Goal: Information Seeking & Learning: Learn about a topic

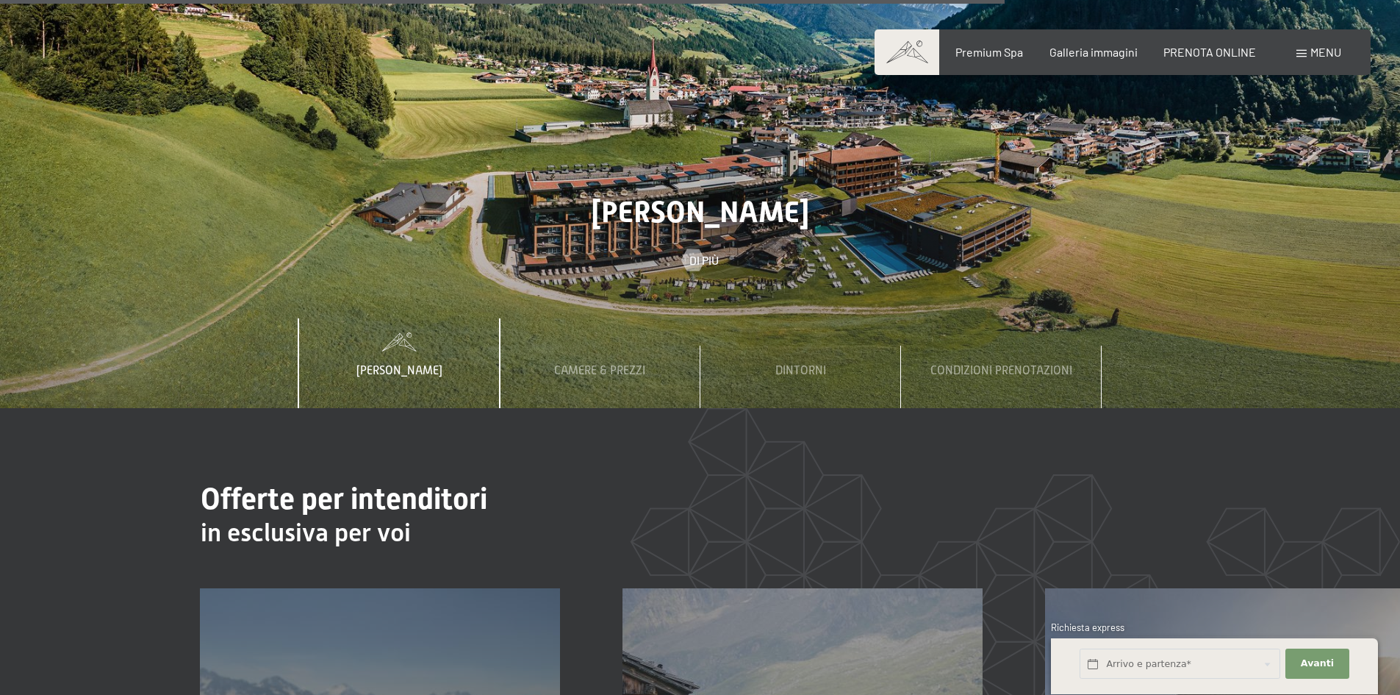
scroll to position [5292, 0]
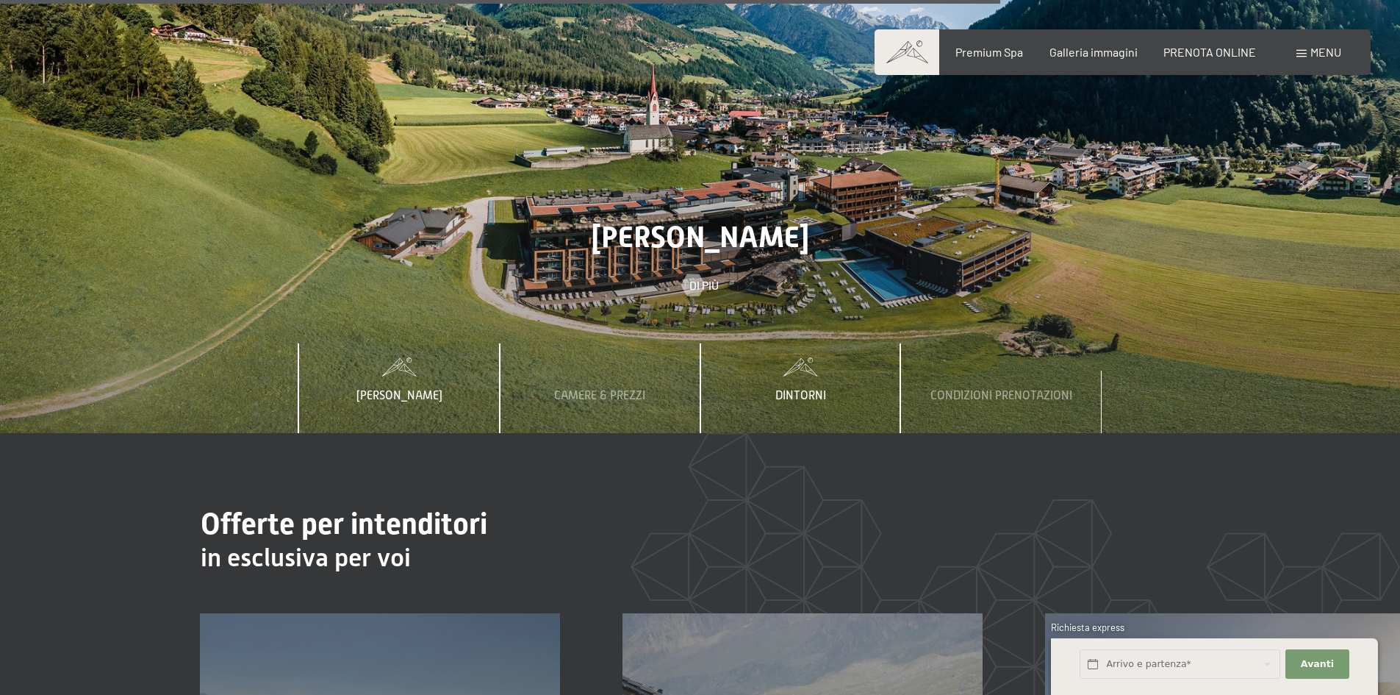
click at [775, 389] on span "Dintorni" at bounding box center [800, 395] width 51 height 13
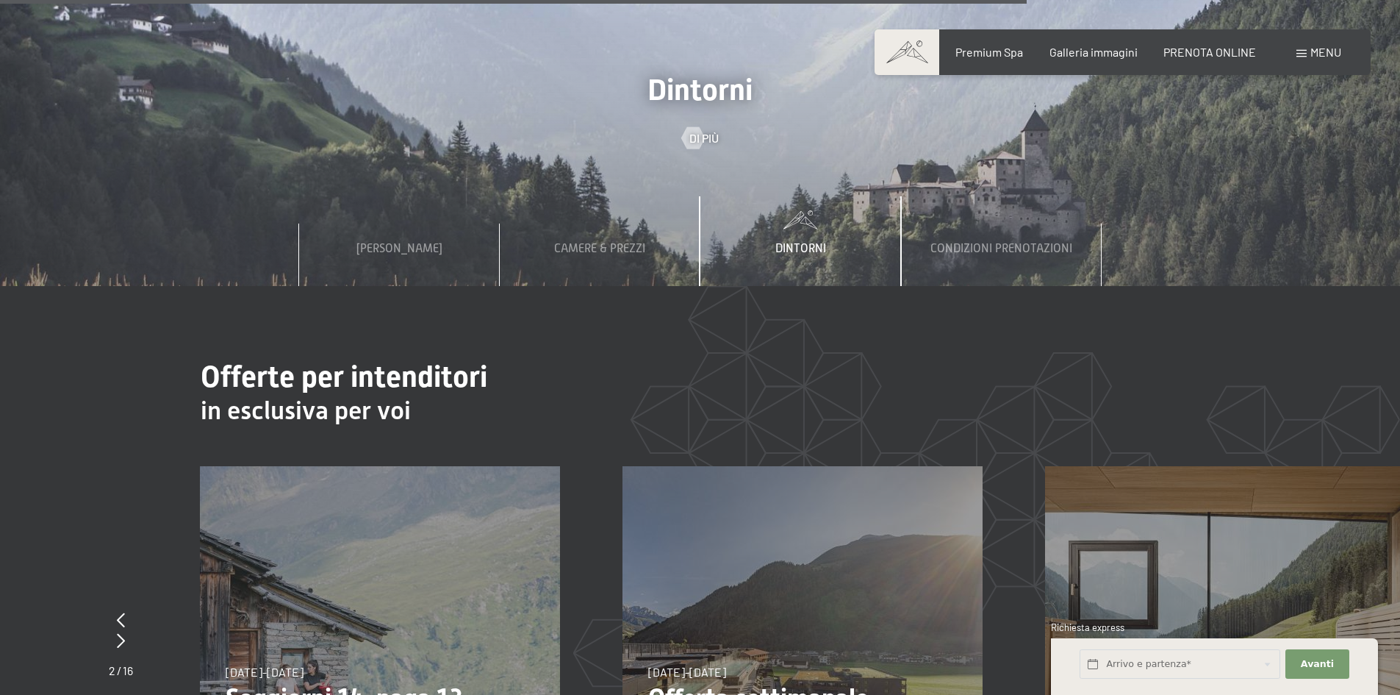
scroll to position [5366, 0]
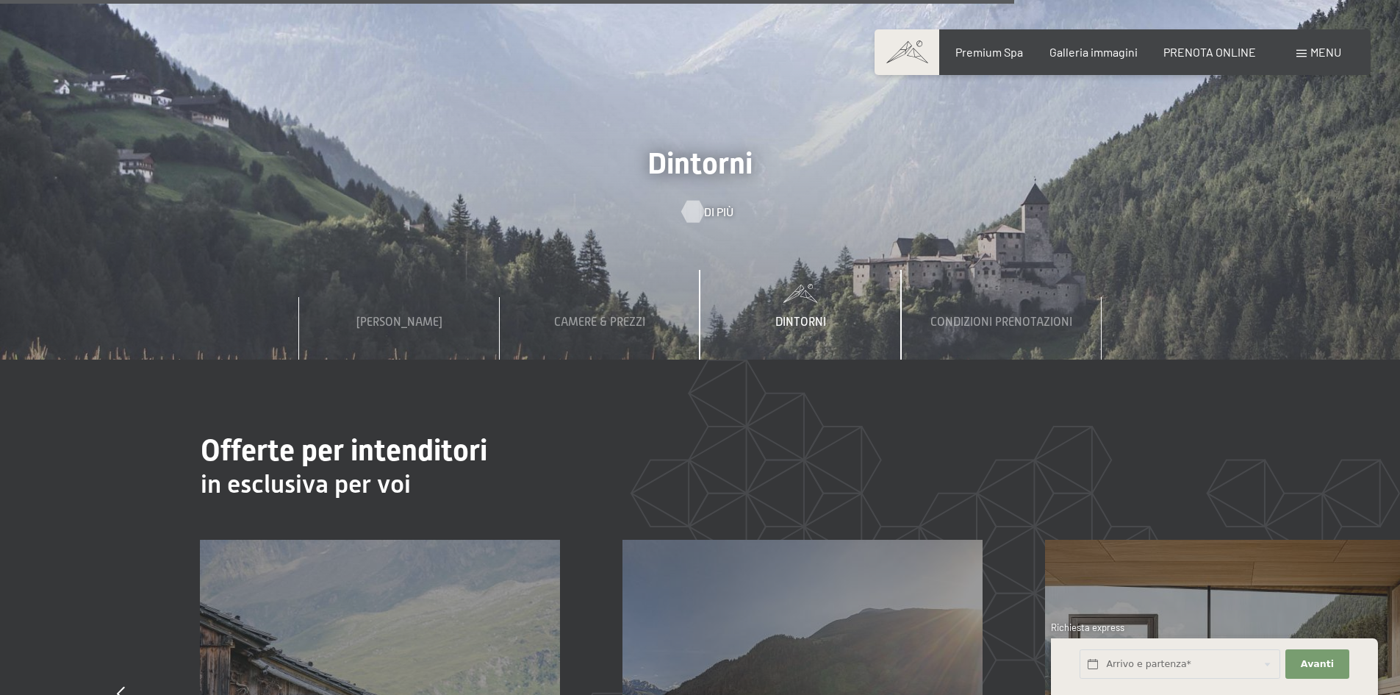
click at [702, 204] on link "Di più" at bounding box center [700, 212] width 37 height 16
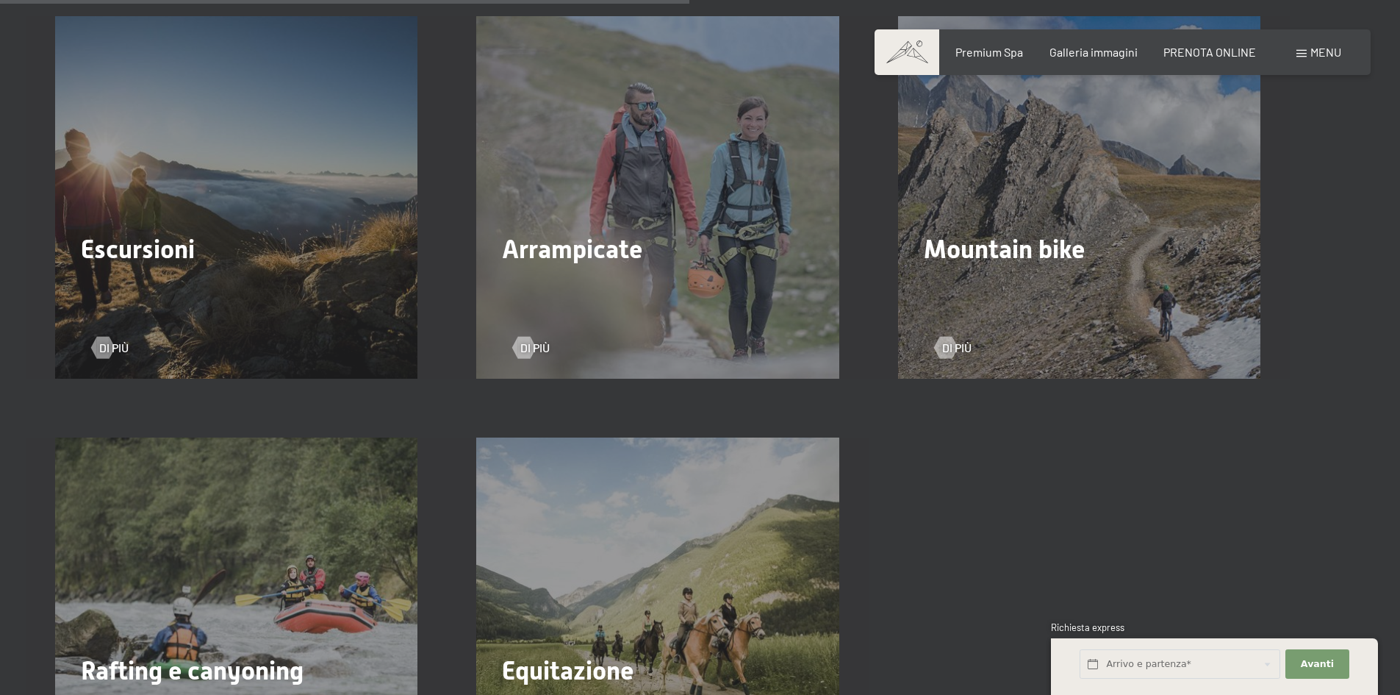
scroll to position [2279, 0]
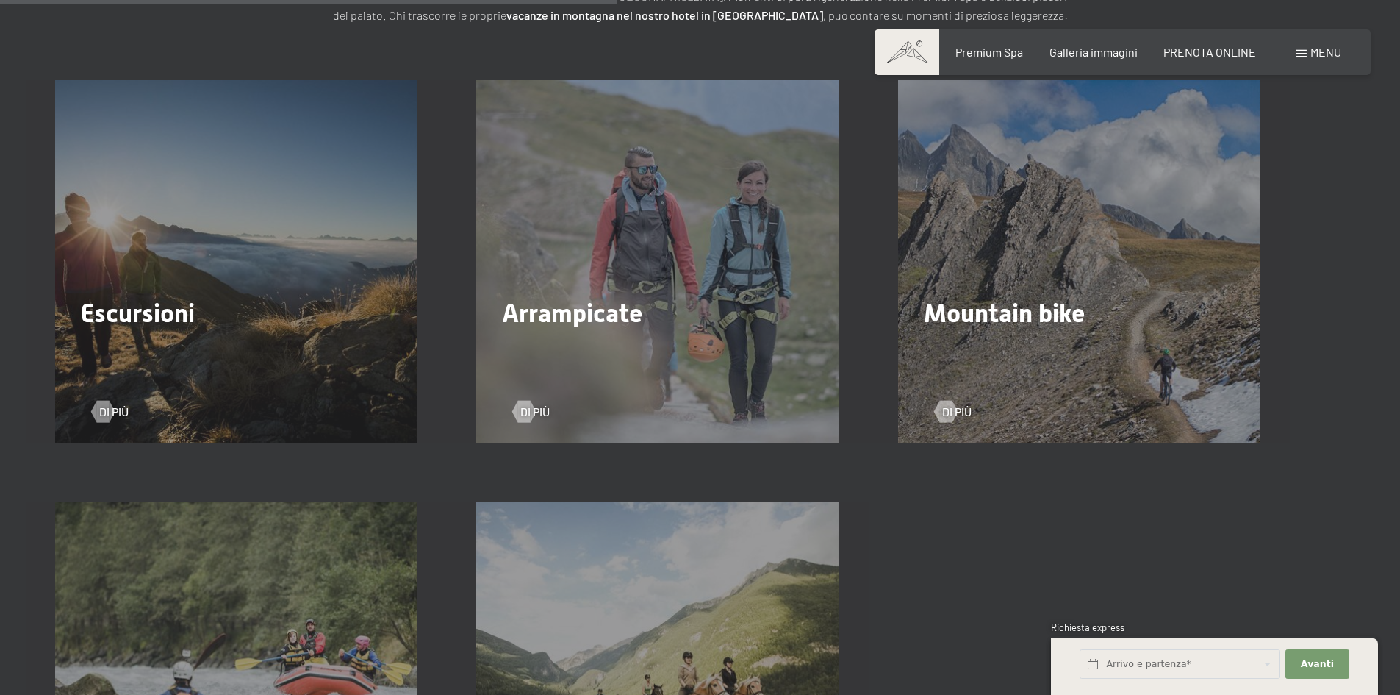
click at [169, 298] on span "Escursioni" at bounding box center [138, 312] width 114 height 29
click at [122, 404] on span "Di più" at bounding box center [128, 412] width 29 height 16
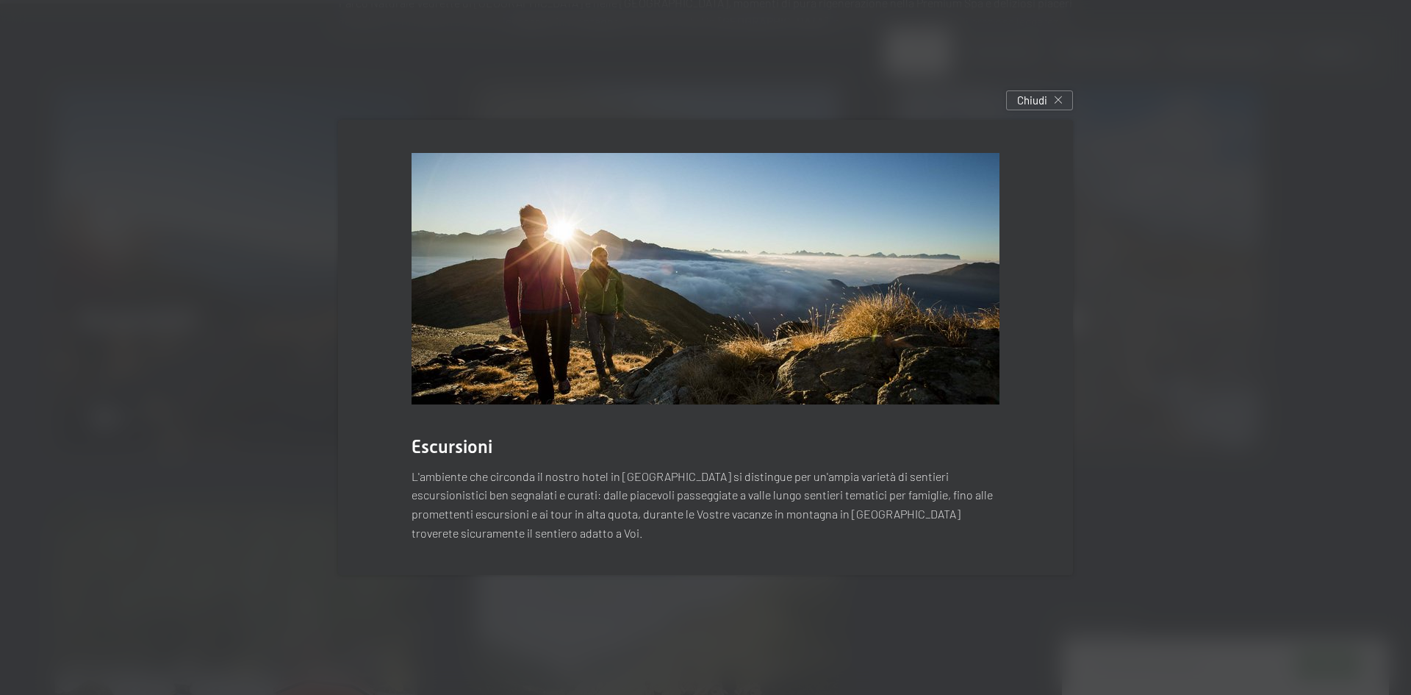
click at [484, 515] on p "L'ambiente che circonda il nostro hotel in Alto Adige si distingue per un'ampia…" at bounding box center [706, 504] width 588 height 75
click at [816, 675] on div at bounding box center [705, 347] width 1411 height 695
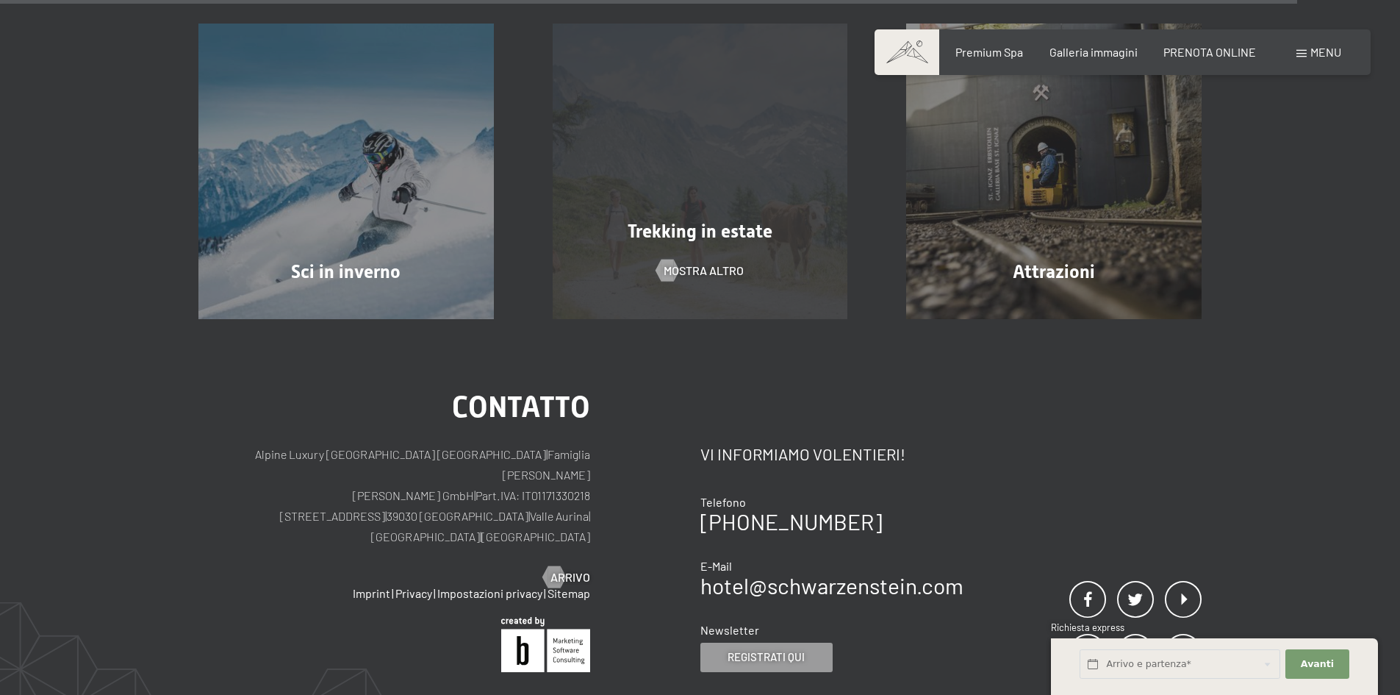
scroll to position [4998, 0]
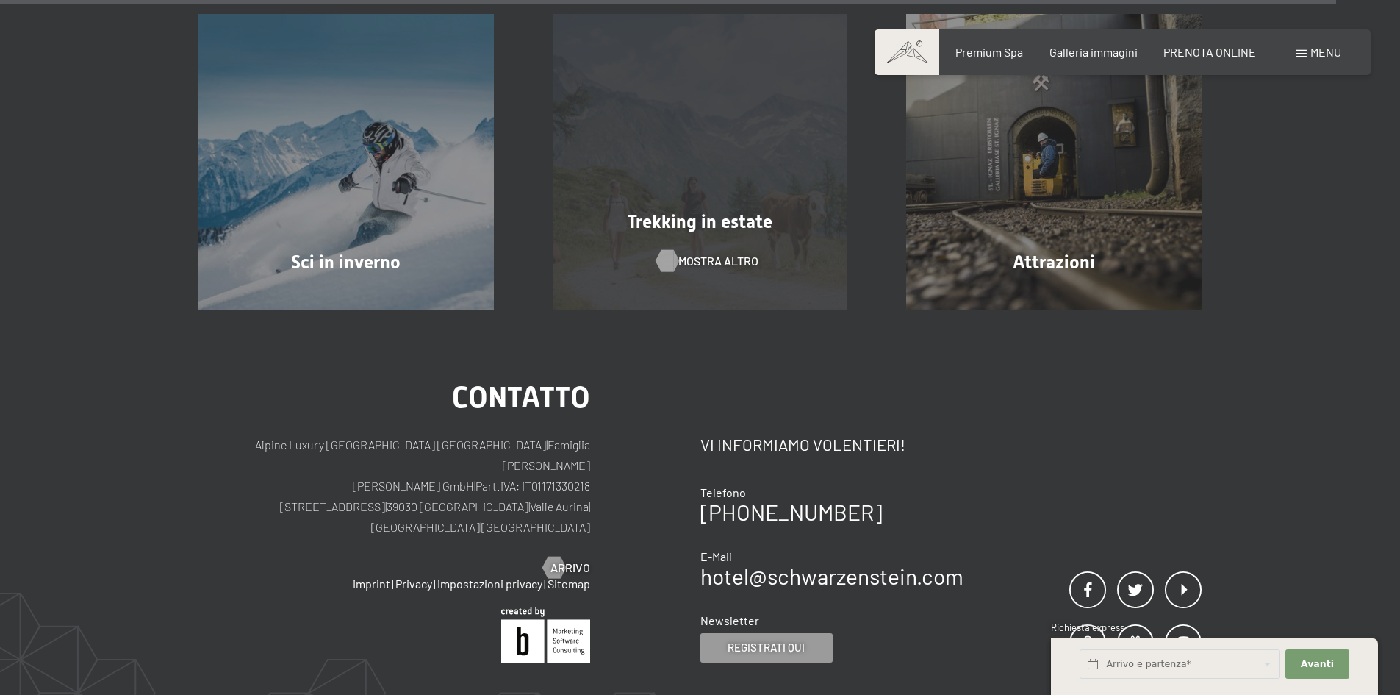
click at [687, 253] on span "mostra altro" at bounding box center [718, 261] width 80 height 16
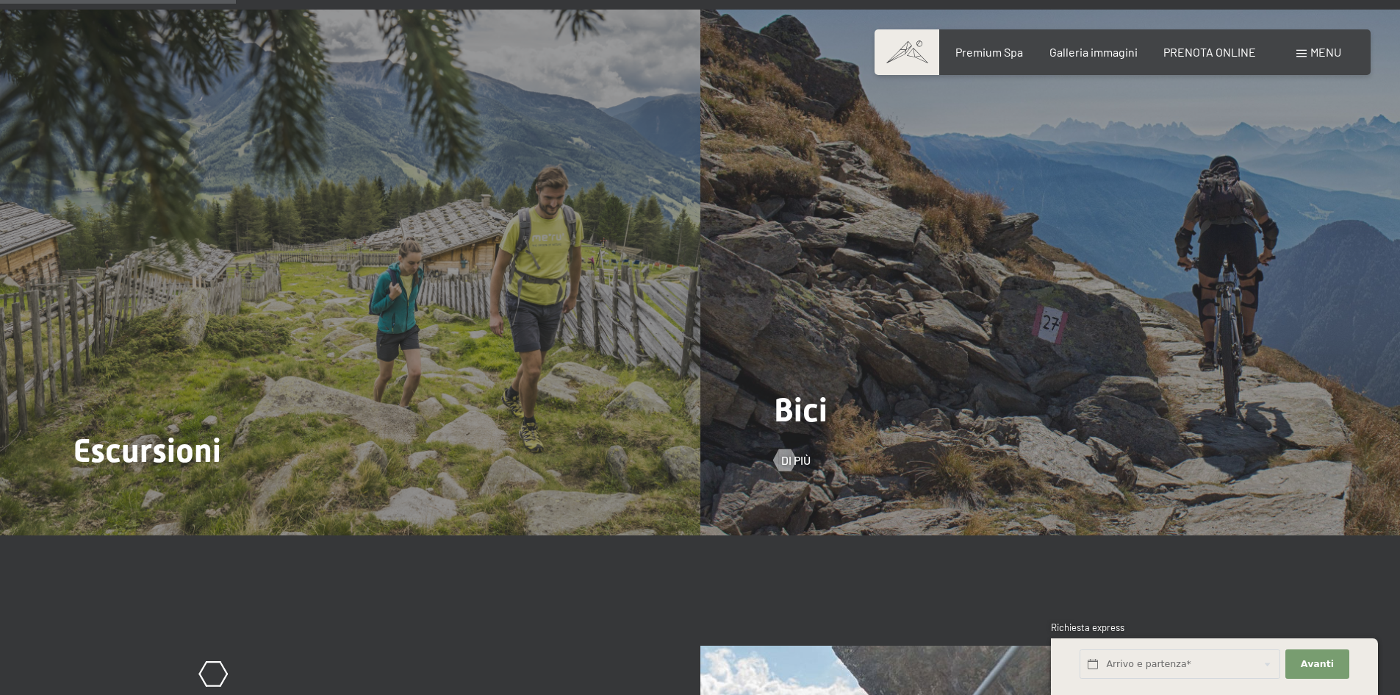
scroll to position [1691, 0]
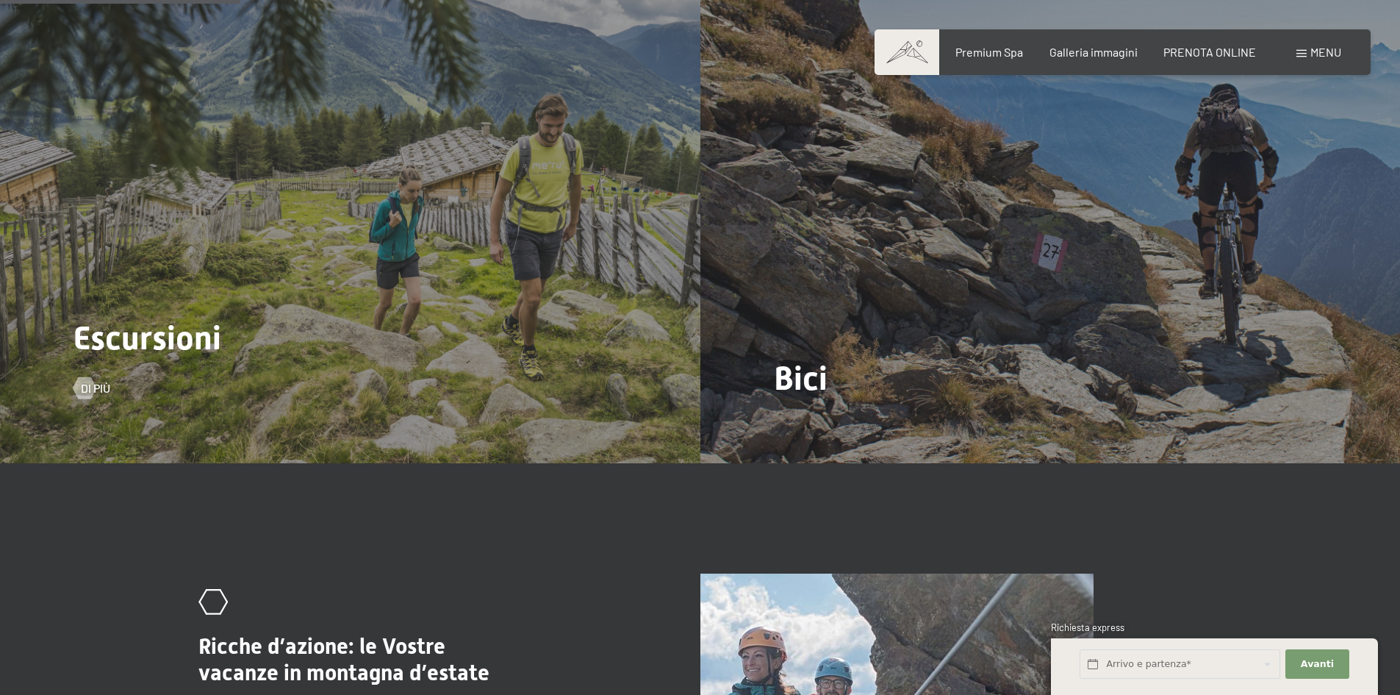
click at [177, 318] on h2 "Escursioni" at bounding box center [148, 338] width 148 height 40
click at [79, 377] on div at bounding box center [84, 388] width 12 height 22
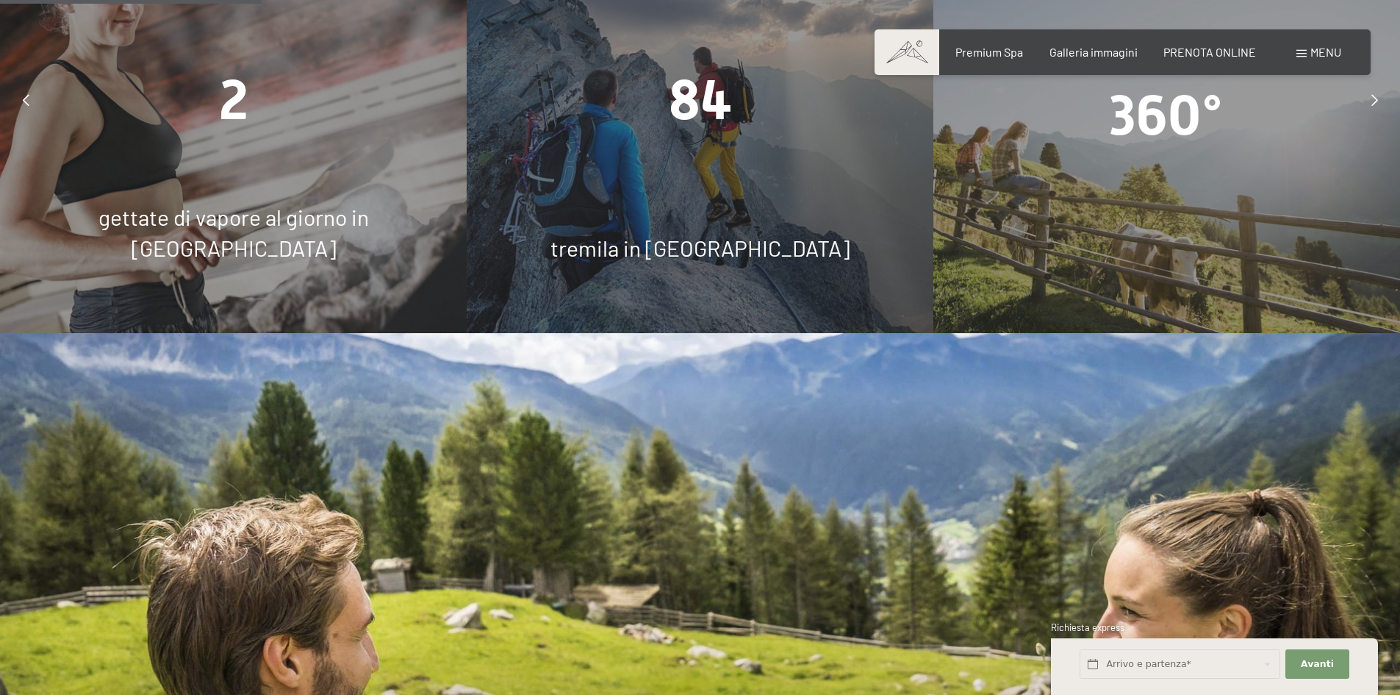
scroll to position [1103, 0]
